Goal: Transaction & Acquisition: Purchase product/service

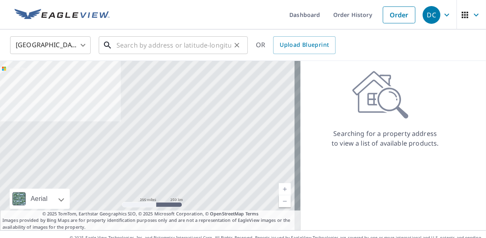
click at [182, 47] on input "text" at bounding box center [173, 45] width 115 height 23
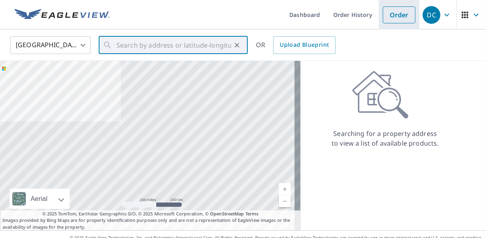
click at [385, 16] on link "Order" at bounding box center [399, 14] width 33 height 17
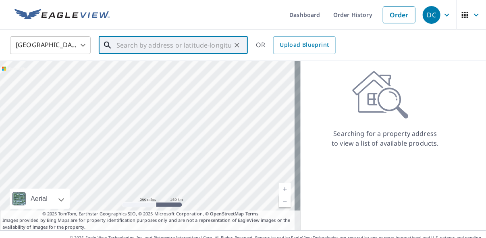
click at [180, 46] on input "text" at bounding box center [173, 45] width 115 height 23
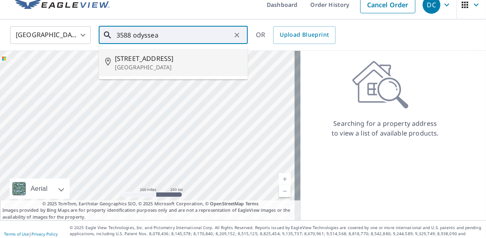
scroll to position [19, 0]
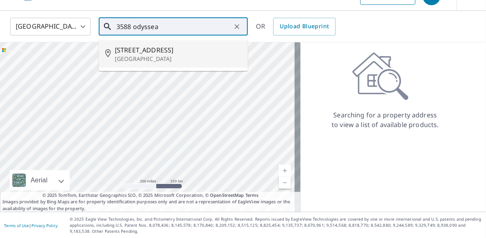
click at [179, 59] on p "[GEOGRAPHIC_DATA]" at bounding box center [178, 59] width 126 height 8
type input "[STREET_ADDRESS]"
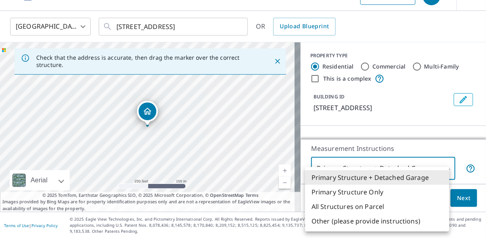
click at [359, 168] on body "DC DC Dashboard Order History Cancel Order DC [GEOGRAPHIC_DATA] [GEOGRAPHIC_DAT…" at bounding box center [243, 119] width 486 height 238
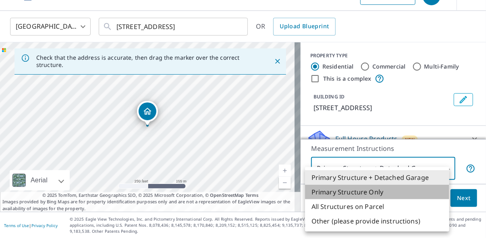
click at [362, 193] on li "Primary Structure Only" at bounding box center [377, 191] width 144 height 14
type input "2"
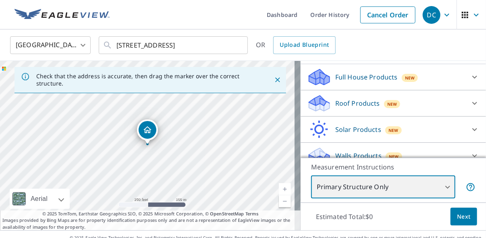
scroll to position [90, 0]
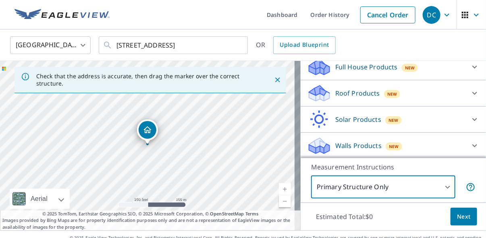
click at [397, 103] on div "Roof Products New" at bounding box center [386, 93] width 158 height 19
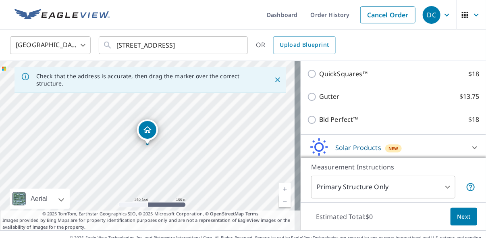
scroll to position [162, 0]
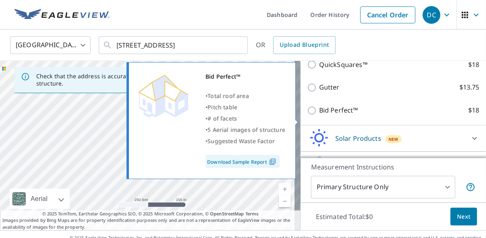
click at [307, 115] on input "Bid Perfect™ $18" at bounding box center [313, 110] width 12 height 10
checkbox input "true"
type input "1"
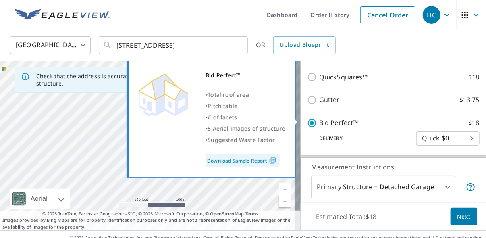
scroll to position [175, 0]
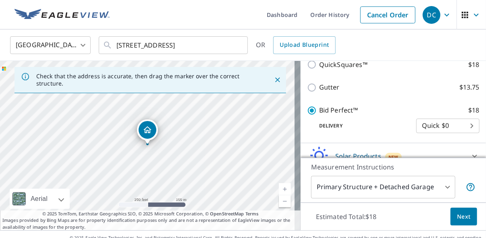
click at [443, 207] on div "Estimated Total: $18 Next" at bounding box center [392, 216] width 185 height 28
click at [450, 212] on button "Next" at bounding box center [463, 216] width 27 height 18
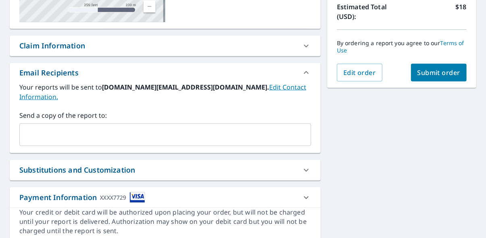
scroll to position [213, 0]
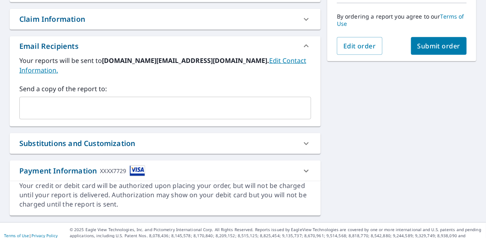
click at [419, 44] on span "Submit order" at bounding box center [438, 45] width 43 height 9
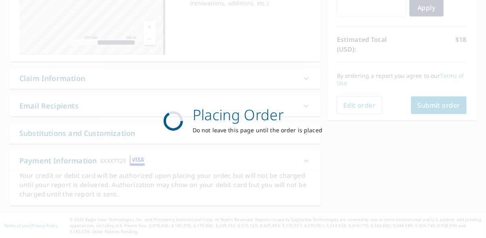
scroll to position [153, 0]
